Goal: Information Seeking & Learning: Learn about a topic

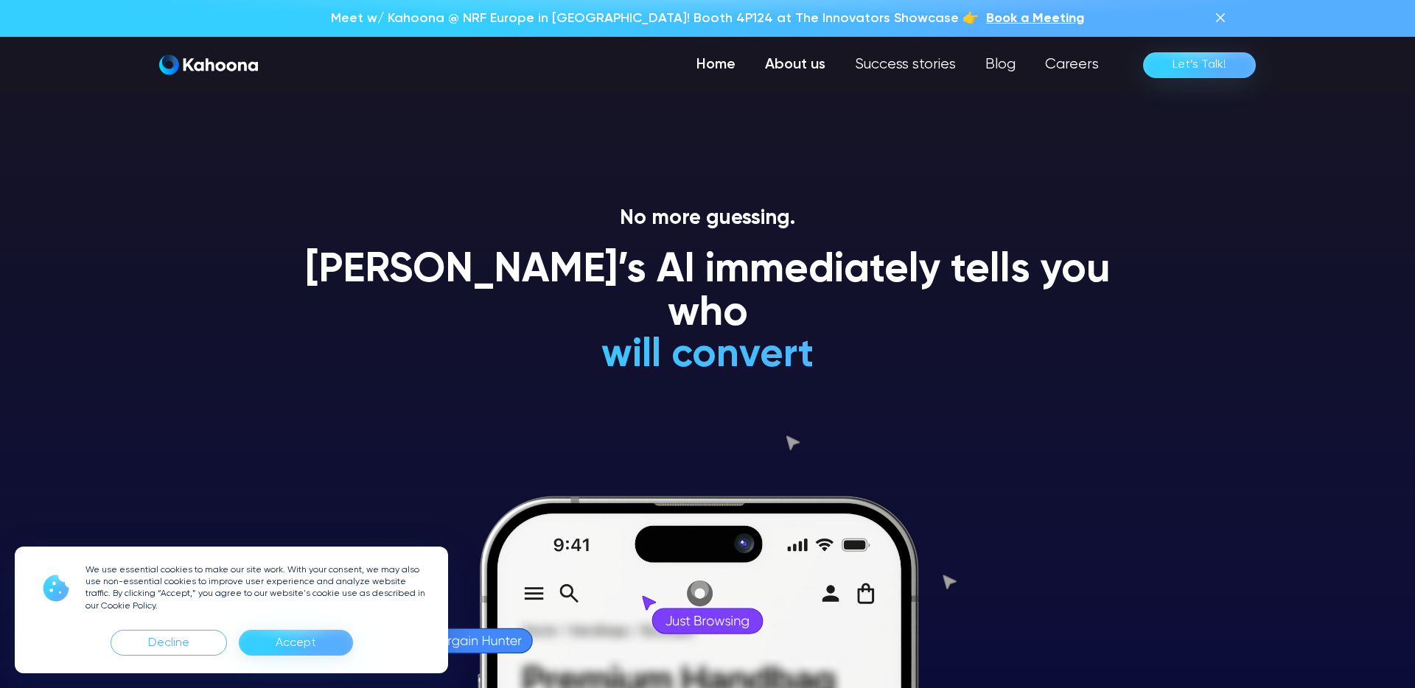
click at [803, 65] on link "About us" at bounding box center [795, 64] width 90 height 29
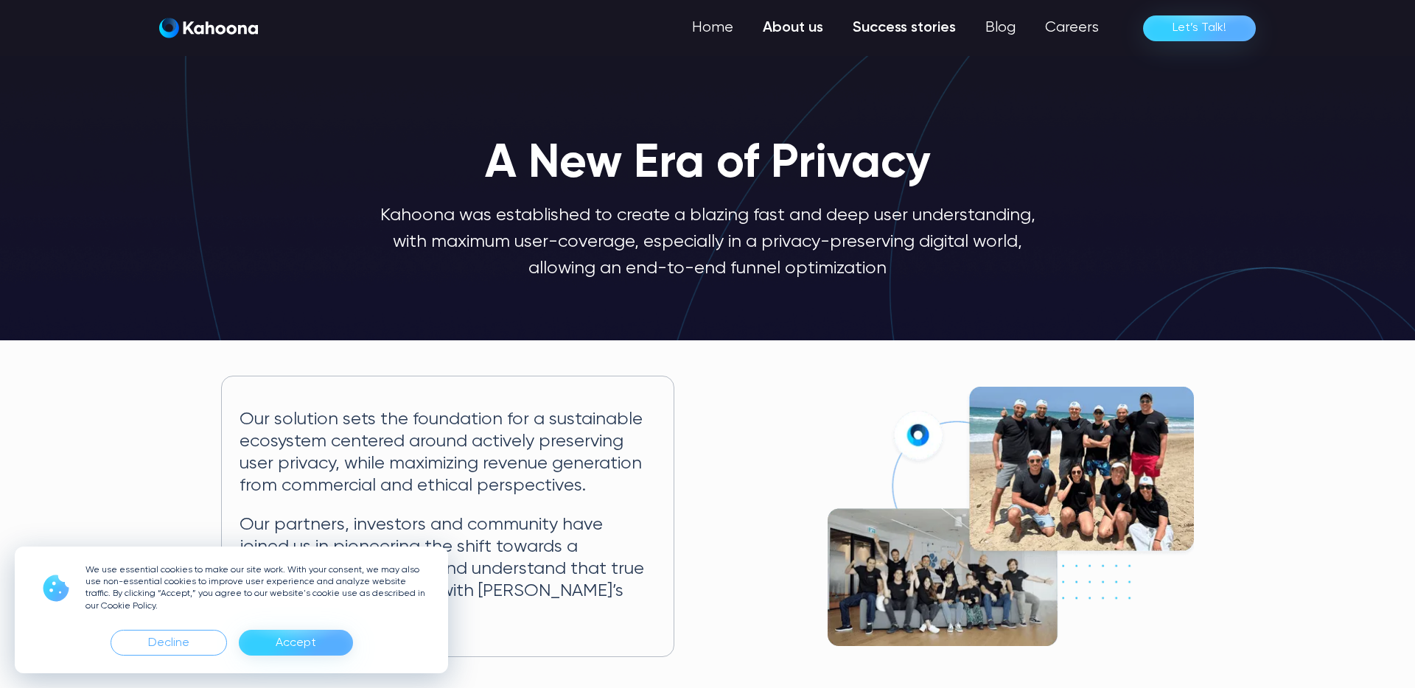
click at [917, 22] on link "Success stories" at bounding box center [904, 27] width 133 height 29
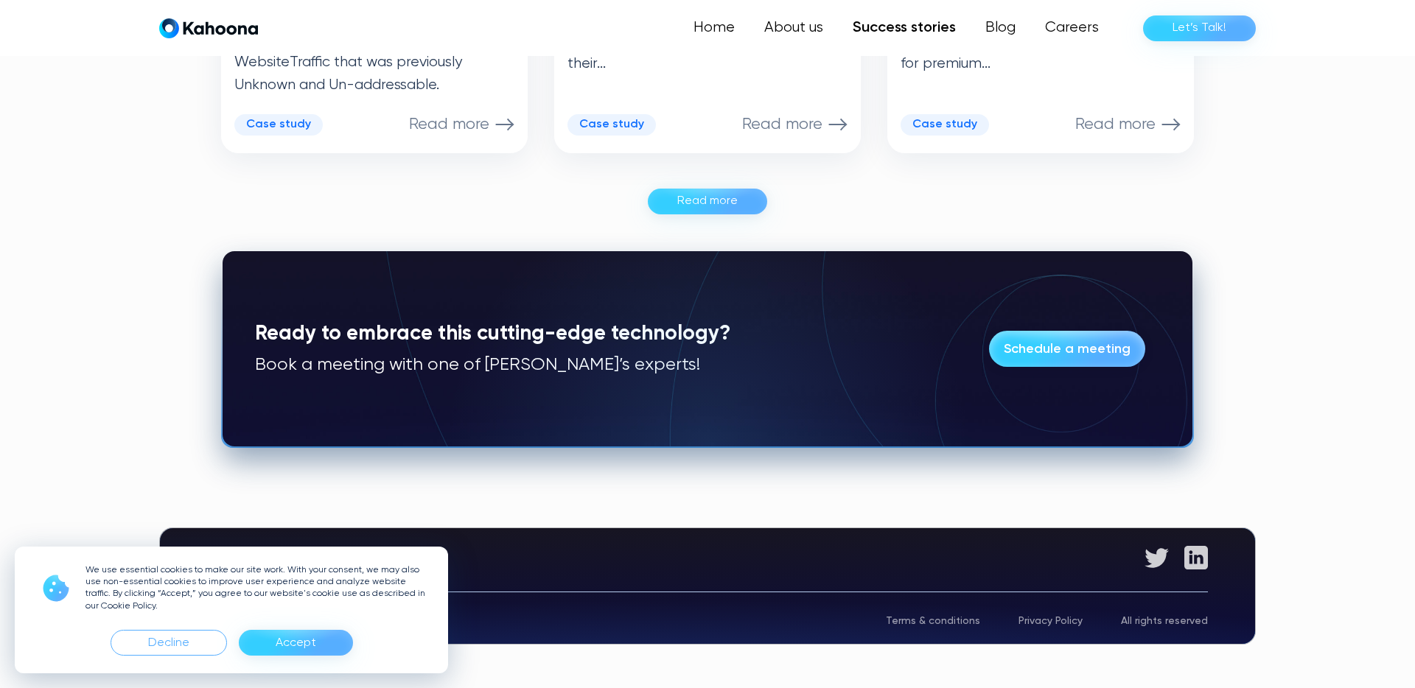
scroll to position [1073, 0]
click at [718, 207] on div "Read more" at bounding box center [707, 201] width 60 height 24
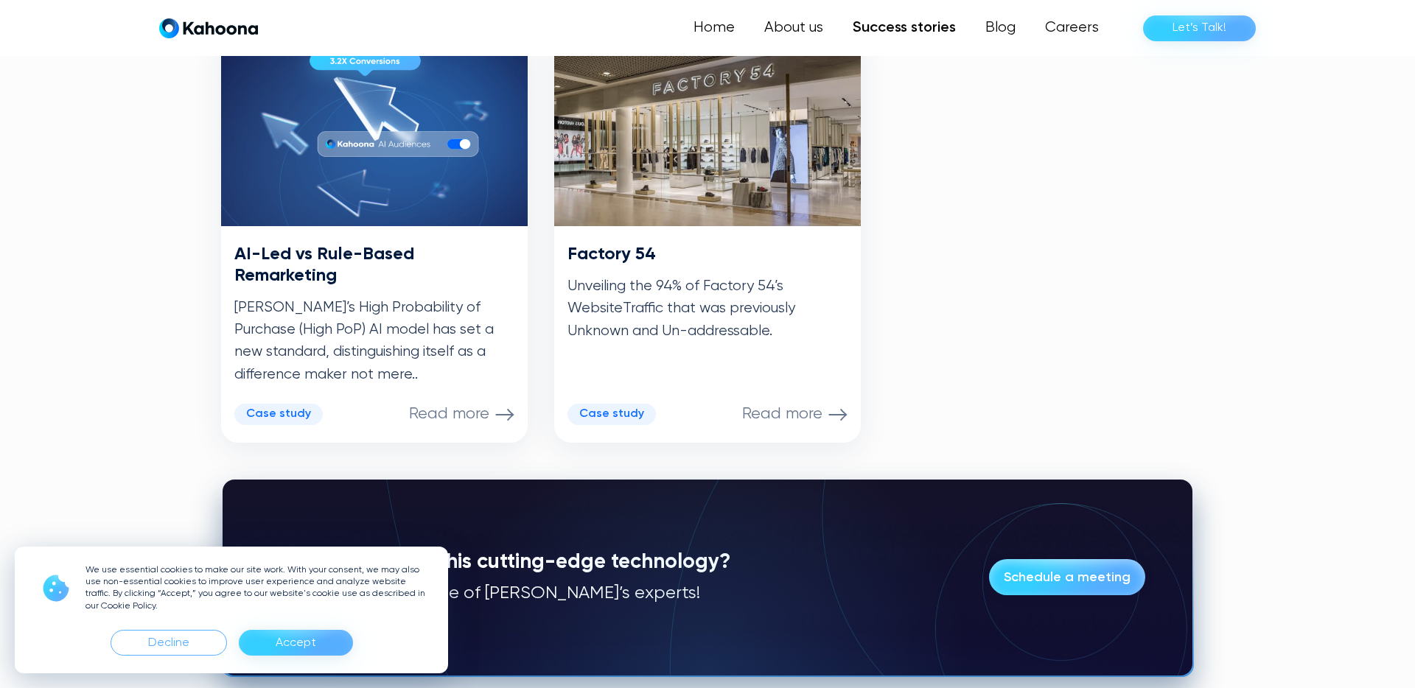
scroll to position [1225, 0]
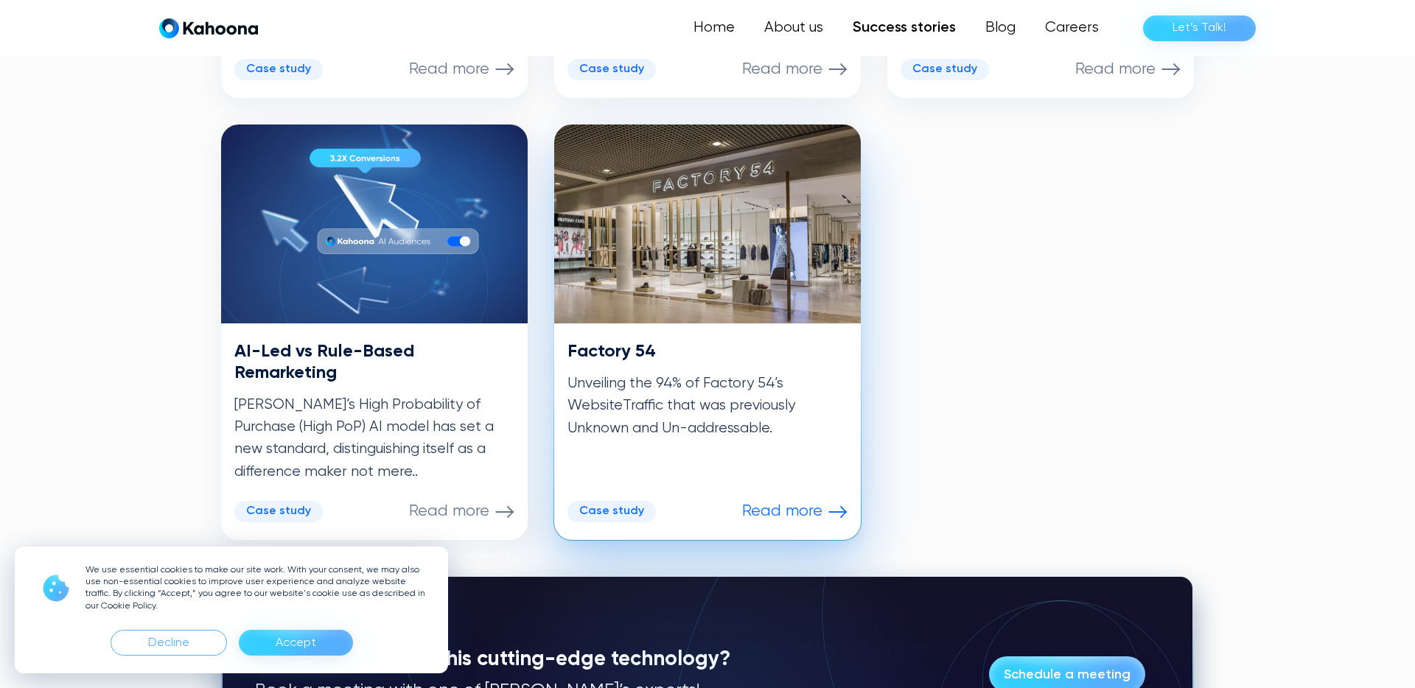
click at [654, 374] on p "Unveiling the 94% of Factory 54’s WebsiteTraffic that was previously Unknown an…" at bounding box center [707, 406] width 280 height 67
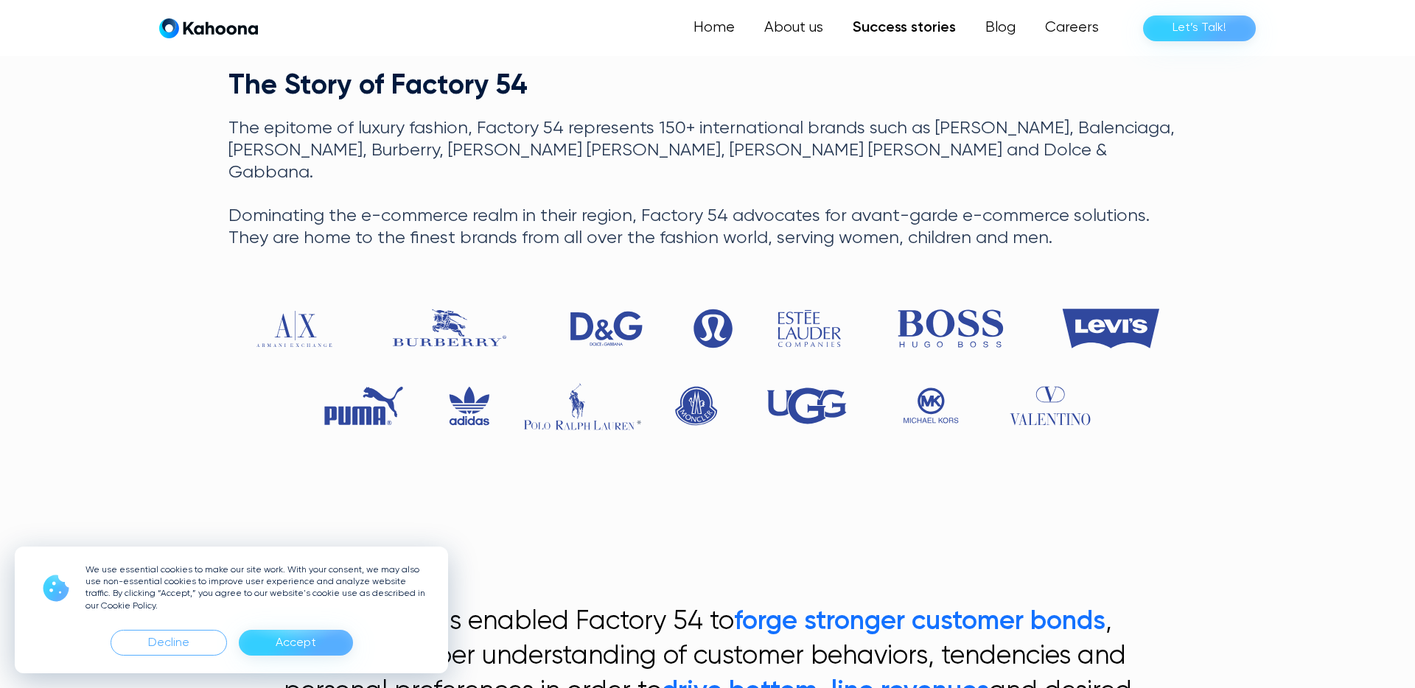
scroll to position [573, 0]
click at [123, 643] on div "Decline" at bounding box center [169, 643] width 116 height 26
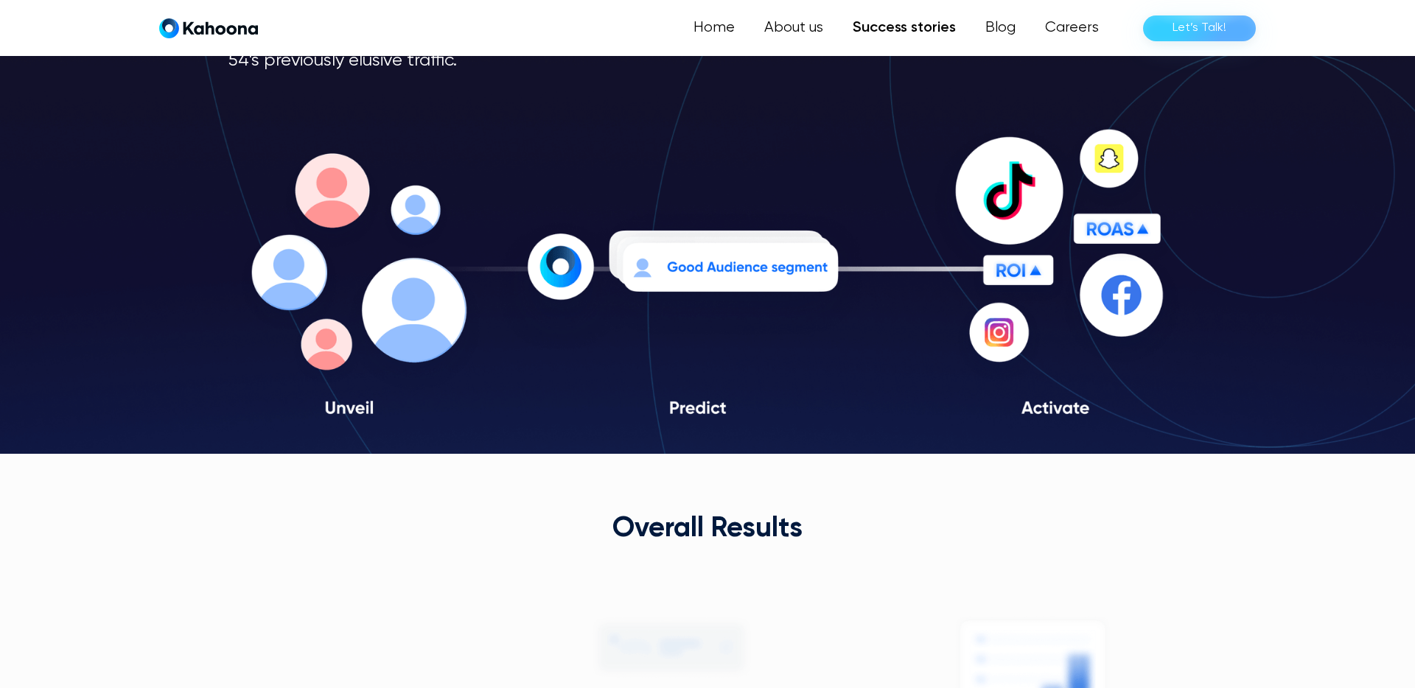
scroll to position [2258, 0]
